Goal: Transaction & Acquisition: Purchase product/service

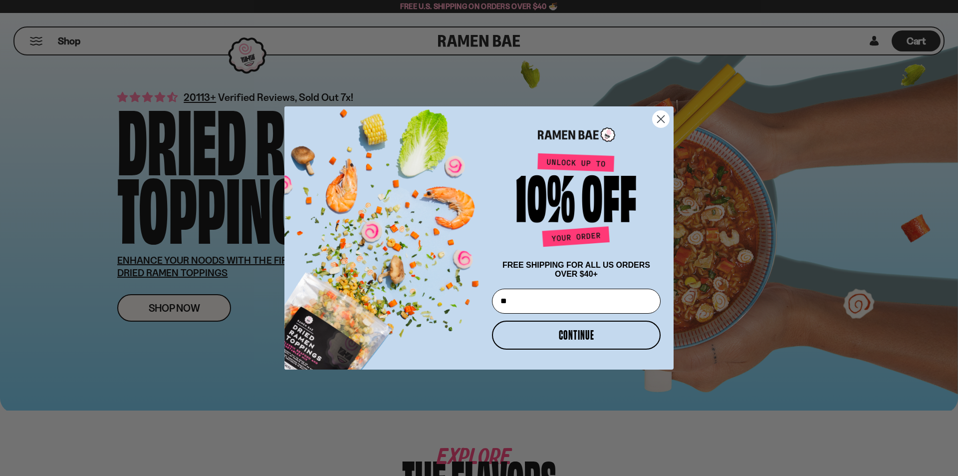
type input "*"
type input "**********"
click at [573, 341] on button "CONTINUE" at bounding box center [576, 334] width 169 height 29
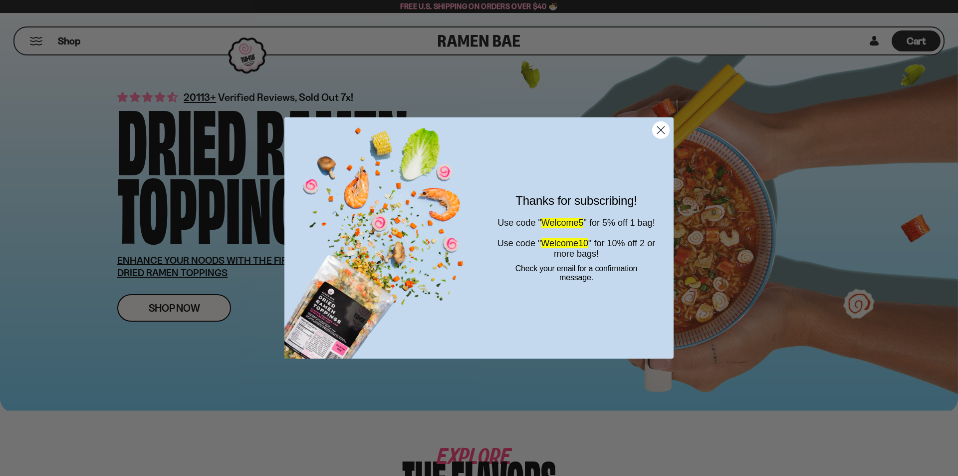
click at [658, 131] on circle "Close dialog" at bounding box center [661, 130] width 16 height 16
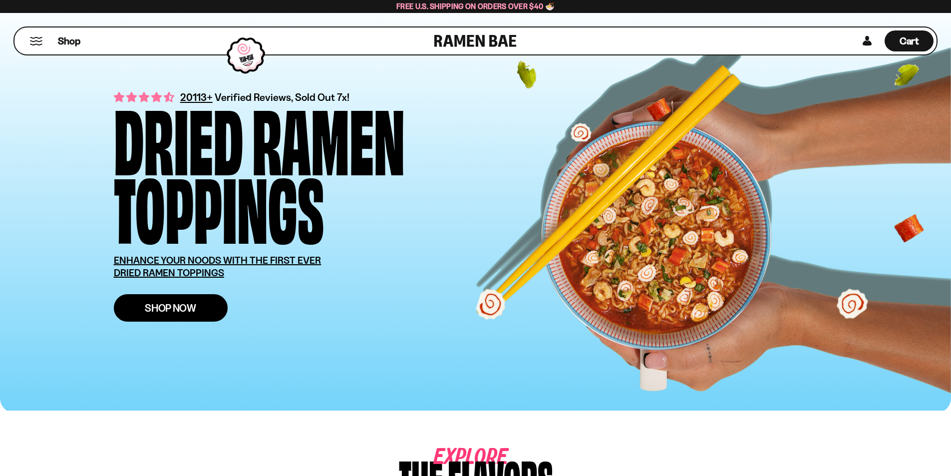
click at [163, 299] on link "Shop Now" at bounding box center [171, 307] width 114 height 27
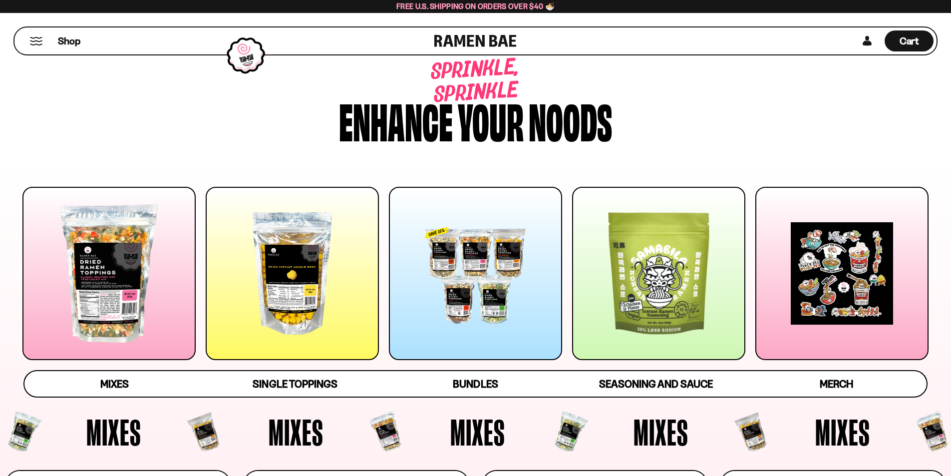
click at [467, 342] on div at bounding box center [475, 273] width 173 height 173
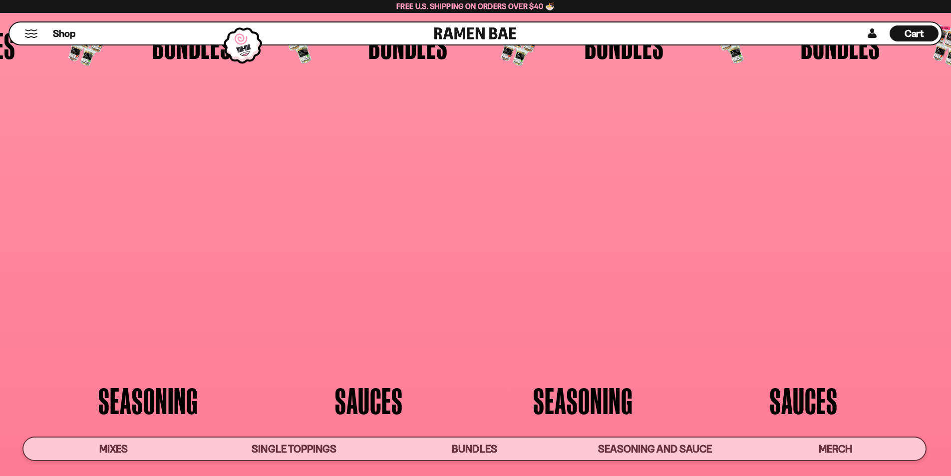
scroll to position [2590, 0]
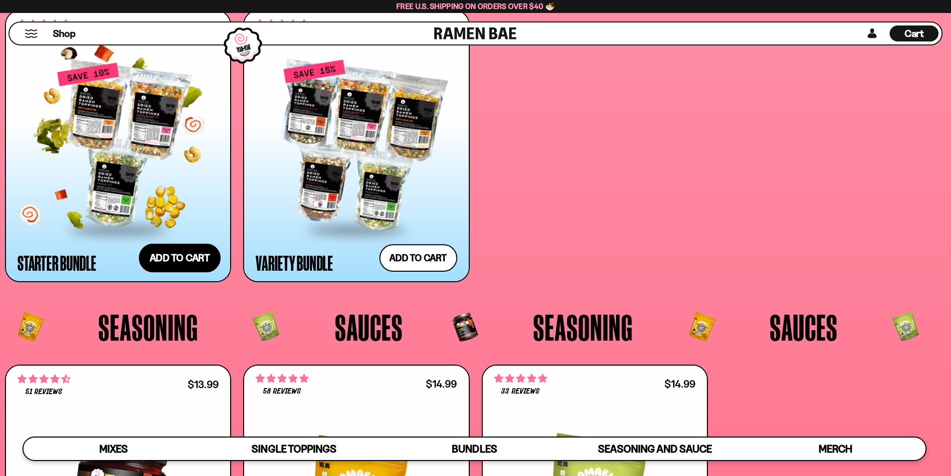
click at [174, 258] on button "Add to cart Add — Regular price $69.99 Regular price $77.97 USD Sale price $69.…" at bounding box center [180, 258] width 82 height 29
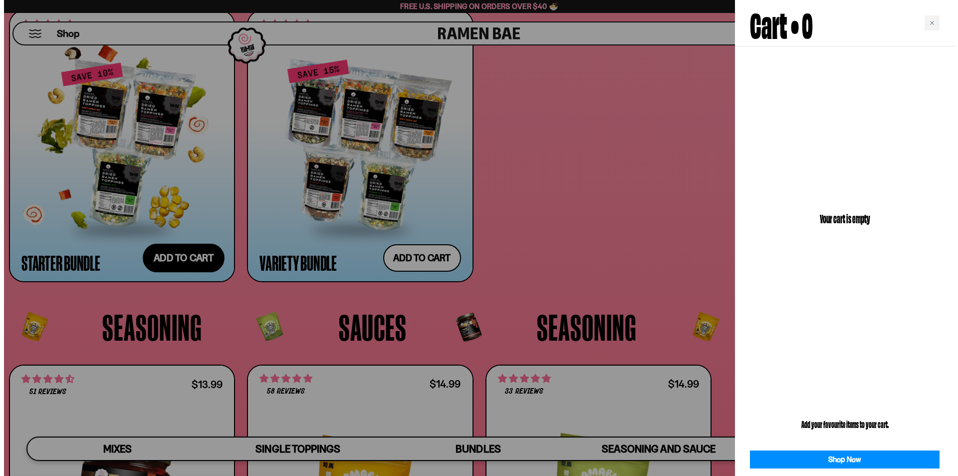
scroll to position [2607, 0]
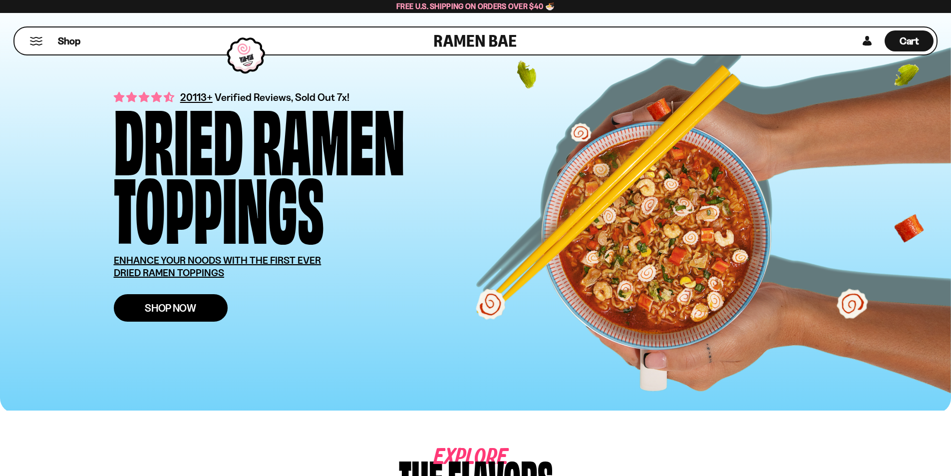
click at [171, 303] on span "Shop Now" at bounding box center [170, 307] width 51 height 10
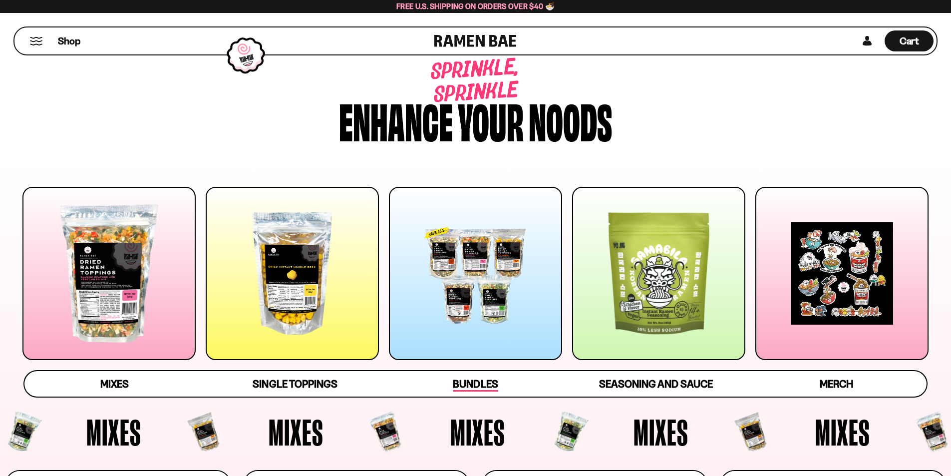
click at [484, 381] on span "Bundles" at bounding box center [475, 384] width 45 height 14
